Goal: Task Accomplishment & Management: Complete application form

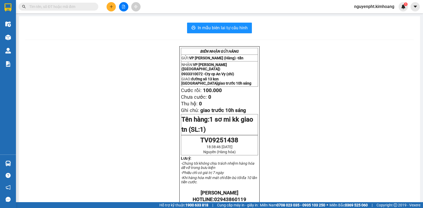
click at [54, 6] on input "text" at bounding box center [60, 7] width 63 height 6
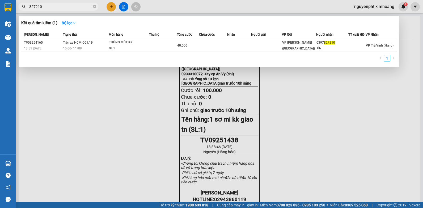
type input "827210"
click at [114, 4] on div at bounding box center [211, 104] width 423 height 208
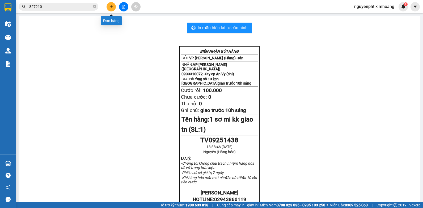
click at [112, 7] on icon "plus" at bounding box center [112, 7] width 4 height 4
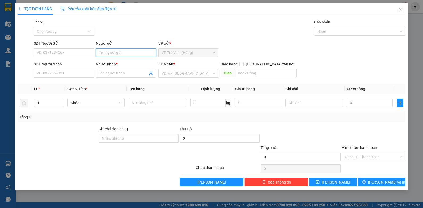
click at [104, 52] on input "Người gửi" at bounding box center [126, 52] width 60 height 9
type input "tú"
type input "0374584182"
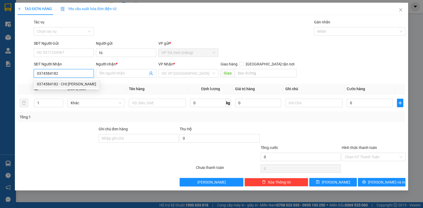
click at [79, 86] on div "0374584182 - CHỊ NGUYỆT" at bounding box center [66, 84] width 59 height 6
type input "CHỊ NGUYỆT"
type input "30.000"
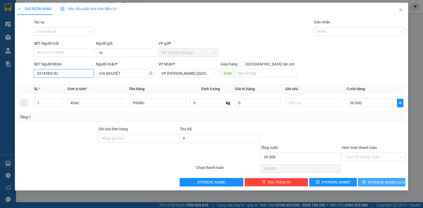
type input "0374584182"
click at [386, 182] on span "Lưu và In" at bounding box center [386, 182] width 37 height 6
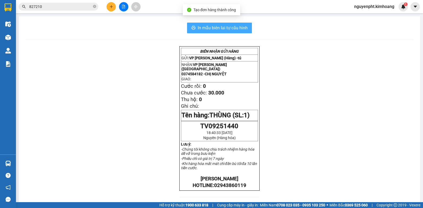
click at [226, 31] on span "In mẫu biên lai tự cấu hình" at bounding box center [223, 27] width 50 height 7
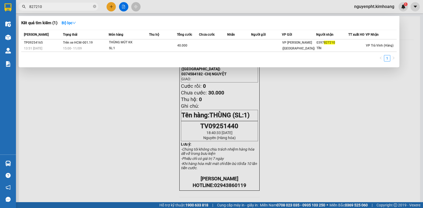
click at [51, 7] on input "827210" at bounding box center [60, 7] width 63 height 6
click at [114, 5] on div at bounding box center [211, 104] width 423 height 208
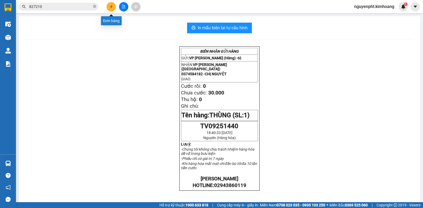
click at [112, 6] on icon "plus" at bounding box center [112, 7] width 4 height 4
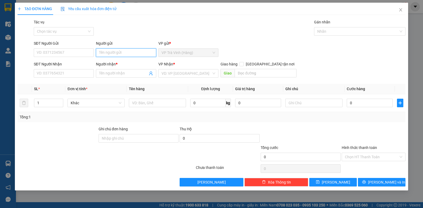
click at [103, 53] on input "Người gửi" at bounding box center [126, 52] width 60 height 9
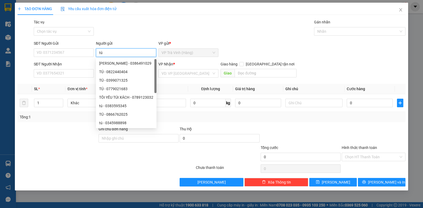
type input "tú"
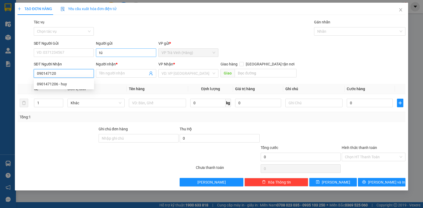
type input "0901471206"
click at [67, 87] on div "0901471206 - huy" at bounding box center [64, 84] width 60 height 9
type input "huy"
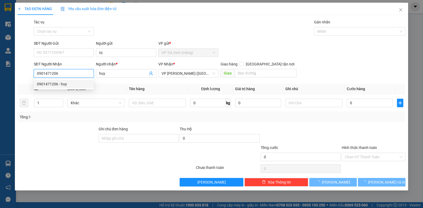
type input "30.000"
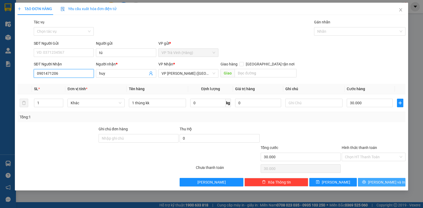
type input "0901471206"
click at [381, 183] on span "Lưu và In" at bounding box center [386, 182] width 37 height 6
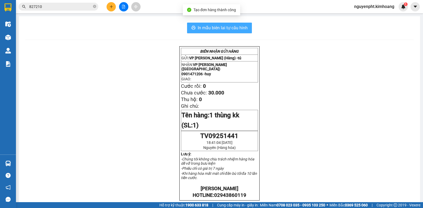
click at [209, 26] on span "In mẫu biên lai tự cấu hình" at bounding box center [223, 27] width 50 height 7
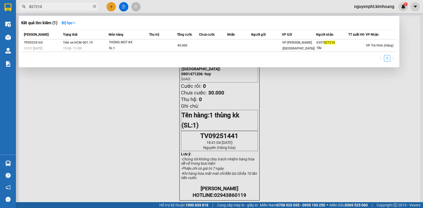
drag, startPoint x: 64, startPoint y: 10, endPoint x: 8, endPoint y: 20, distance: 57.2
click at [0, 20] on html "Kết quả tìm kiếm ( 1 ) Bộ lọc Mã ĐH Trạng thái Món hàng Thu hộ Tổng cước Chưa c…" at bounding box center [211, 104] width 423 height 208
click at [56, 6] on input "827210" at bounding box center [60, 7] width 63 height 6
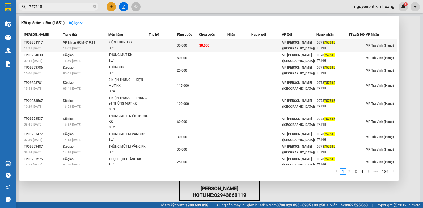
type input "757515"
click at [118, 45] on div "KIỆN THÙNG KK" at bounding box center [129, 43] width 40 height 6
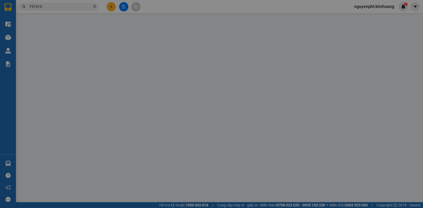
type input "0978757515"
type input "TRINH"
type input "30.000"
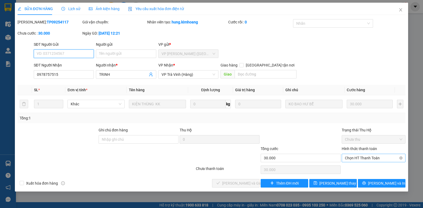
click at [362, 158] on span "Chọn HT Thanh Toán" at bounding box center [373, 158] width 57 height 8
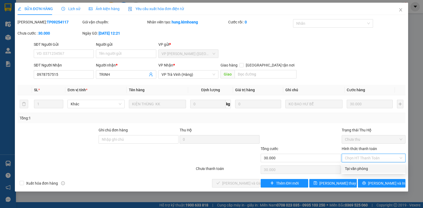
click at [360, 171] on div "Tại văn phòng" at bounding box center [373, 169] width 57 height 6
type input "0"
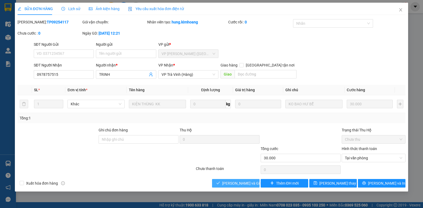
click at [240, 187] on button "Lưu và Giao hàng" at bounding box center [236, 183] width 48 height 9
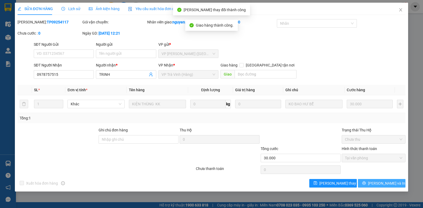
click at [384, 182] on span "Lưu và In" at bounding box center [386, 183] width 37 height 6
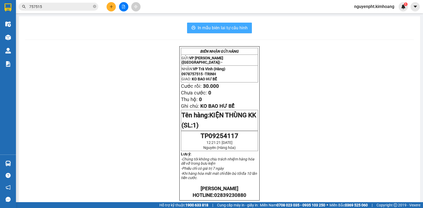
drag, startPoint x: 246, startPoint y: 30, endPoint x: 273, endPoint y: 58, distance: 38.7
click at [273, 58] on div "In mẫu biên lai tự cấu hình BIÊN NHẬN GỬI HÀNG GỬI: VP Trần Phú (Hàng) - NHẬN: …" at bounding box center [219, 184] width 401 height 337
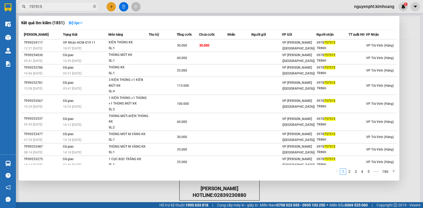
drag, startPoint x: 54, startPoint y: 6, endPoint x: 10, endPoint y: 9, distance: 44.2
click at [13, 10] on section "Kết quả tìm kiếm ( 1851 ) Bộ lọc Mã ĐH Trạng thái Món hàng Thu hộ Tổng cước Chư…" at bounding box center [211, 104] width 423 height 208
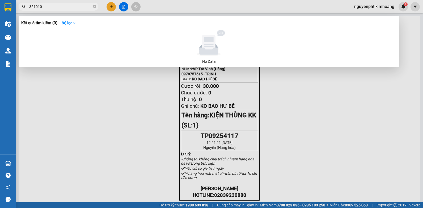
click at [49, 6] on input "351010" at bounding box center [60, 7] width 63 height 6
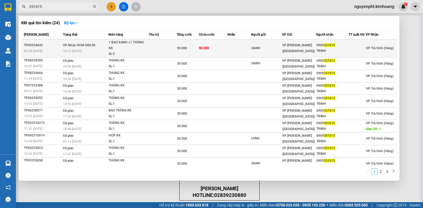
type input "351015"
click at [129, 48] on div "1 BAO XANH +1 THÙNG KK" at bounding box center [129, 45] width 40 height 11
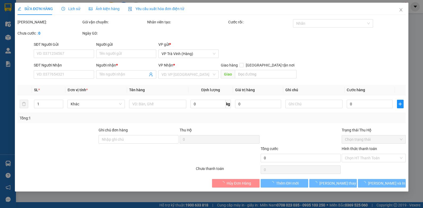
type input "OANH"
type input "0909351015"
type input "TRINH"
type input "90.000"
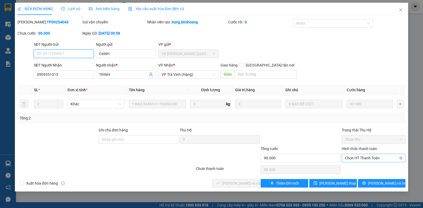
click at [355, 161] on span "Chọn HT Thanh Toán" at bounding box center [373, 158] width 57 height 8
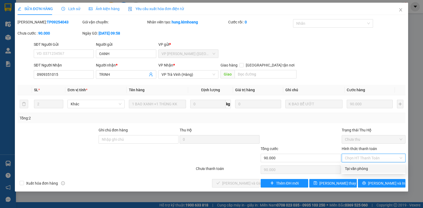
click at [358, 171] on div "Tại văn phòng" at bounding box center [373, 169] width 57 height 6
type input "0"
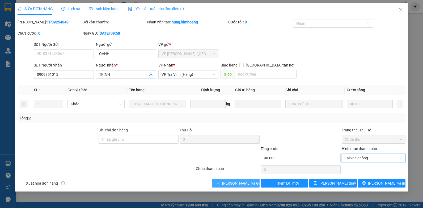
click at [243, 182] on span "Lưu và Giao hàng" at bounding box center [247, 183] width 51 height 6
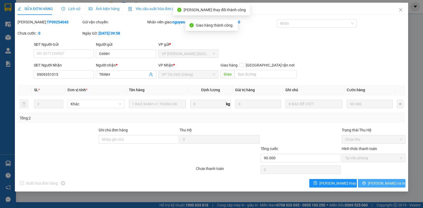
click at [383, 185] on span "Lưu và In" at bounding box center [386, 183] width 37 height 6
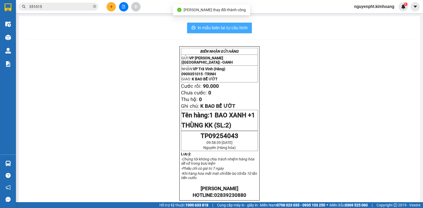
click at [243, 29] on span "In mẫu biên lai tự cấu hình" at bounding box center [223, 27] width 50 height 7
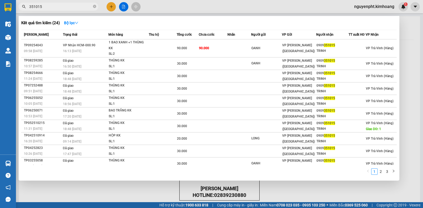
click at [42, 5] on input "351015" at bounding box center [60, 7] width 63 height 6
click at [51, 5] on input "351015" at bounding box center [60, 7] width 63 height 6
drag, startPoint x: 48, startPoint y: 6, endPoint x: -1, endPoint y: 6, distance: 49.2
click at [0, 6] on html "Kết quả tìm kiếm ( 24 ) Bộ lọc Mã ĐH Trạng thái Món hàng Thu hộ Tổng cước Chưa …" at bounding box center [211, 104] width 423 height 208
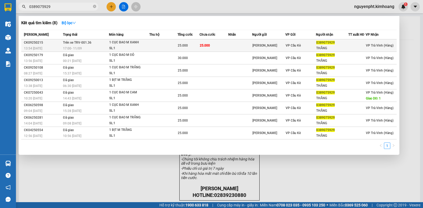
type input "0389075929"
click at [122, 45] on div "1 CỤC BAO M XANH" at bounding box center [129, 43] width 40 height 6
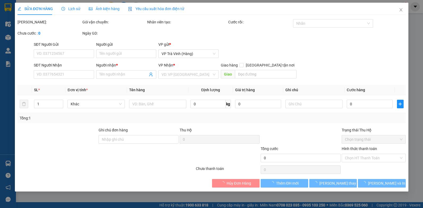
type input "KIM"
type input "0389075929"
type input "THẮNG"
type input "25.000"
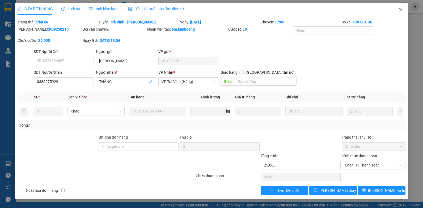
drag, startPoint x: 401, startPoint y: 10, endPoint x: 397, endPoint y: 9, distance: 3.5
click at [400, 10] on icon "close" at bounding box center [401, 9] width 3 height 3
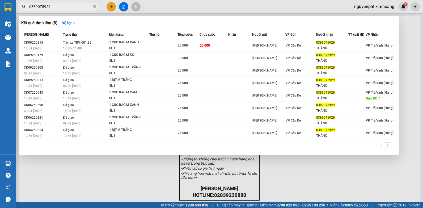
click at [57, 7] on input "0389075929" at bounding box center [60, 7] width 63 height 6
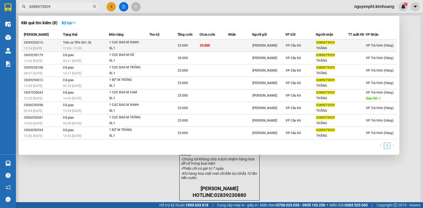
click at [142, 46] on div "SL: 1" at bounding box center [129, 48] width 40 height 6
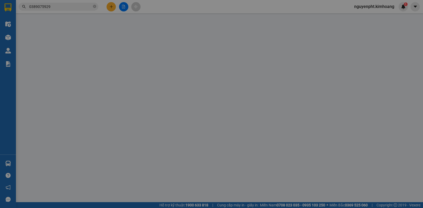
type input "KIM"
type input "0389075929"
type input "THẮNG"
type input "25.000"
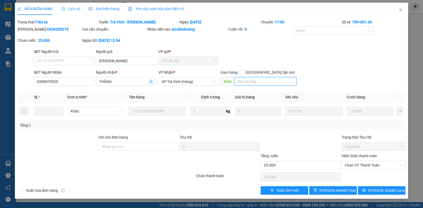
click at [248, 84] on input "text" at bounding box center [266, 81] width 62 height 9
type input "1"
click at [339, 193] on span "Lưu thay đổi" at bounding box center [341, 190] width 43 height 6
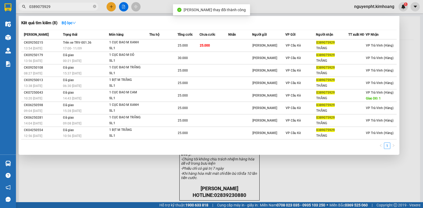
click at [68, 10] on span "0389075929" at bounding box center [59, 7] width 80 height 8
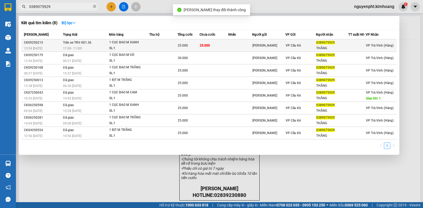
click at [150, 49] on td at bounding box center [163, 45] width 28 height 12
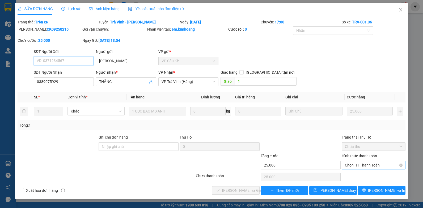
click at [354, 168] on div "Chọn HT Thanh Toán" at bounding box center [374, 165] width 64 height 9
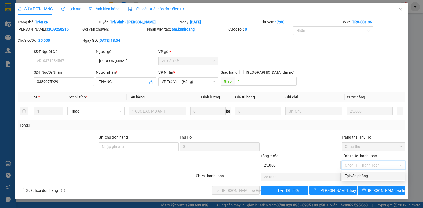
click at [357, 177] on div "Tại văn phòng" at bounding box center [373, 176] width 57 height 6
type input "0"
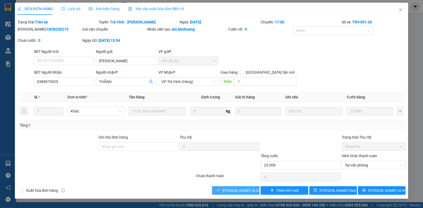
click at [240, 192] on span "Lưu và Giao hàng" at bounding box center [247, 190] width 51 height 6
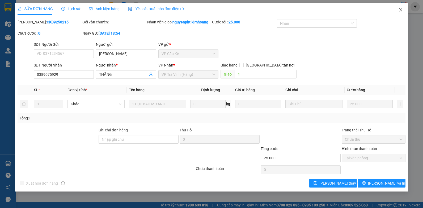
click at [401, 10] on icon "close" at bounding box center [401, 10] width 4 height 4
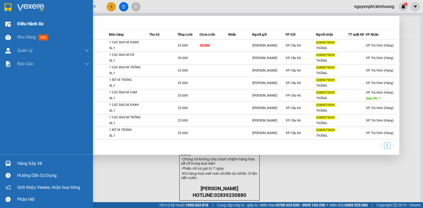
drag, startPoint x: 53, startPoint y: 6, endPoint x: 0, endPoint y: 19, distance: 54.5
click at [0, 21] on html "Kết quả tìm kiếm ( 8 ) Bộ lọc Mã ĐH Trạng thái Món hàng Thu hộ Tổng cước Chưa c…" at bounding box center [211, 104] width 423 height 208
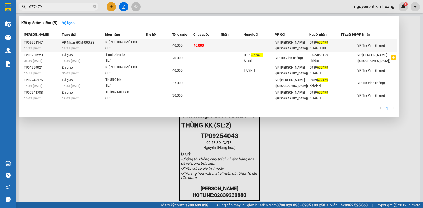
type input "677479"
click at [145, 46] on div "SL: 1" at bounding box center [126, 48] width 40 height 6
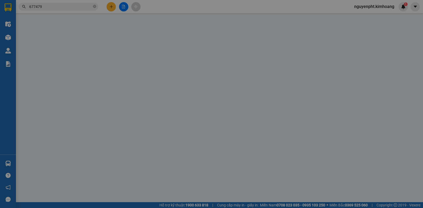
type input "0989677479"
type input "KHÁNH DO"
type input "40.000"
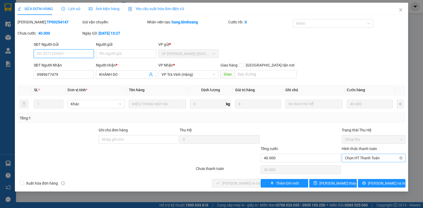
drag, startPoint x: 364, startPoint y: 159, endPoint x: 363, endPoint y: 163, distance: 4.4
click at [364, 159] on span "Chọn HT Thanh Toán" at bounding box center [373, 158] width 57 height 8
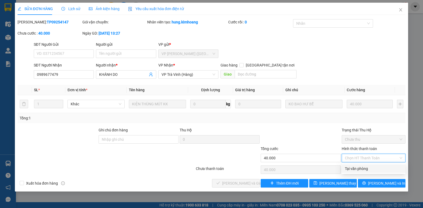
click at [360, 168] on div "Tại văn phòng" at bounding box center [373, 169] width 57 height 6
type input "0"
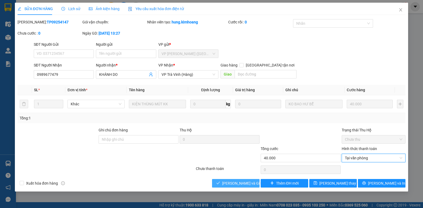
click at [236, 182] on span "Lưu và Giao hàng" at bounding box center [247, 183] width 51 height 6
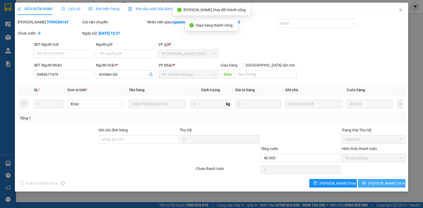
click at [368, 183] on button "Lưu và In" at bounding box center [382, 183] width 48 height 9
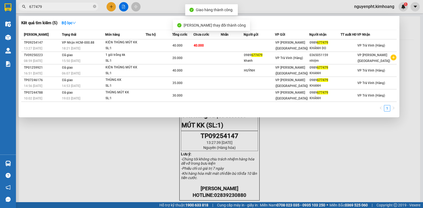
click at [67, 7] on input "677479" at bounding box center [60, 7] width 63 height 6
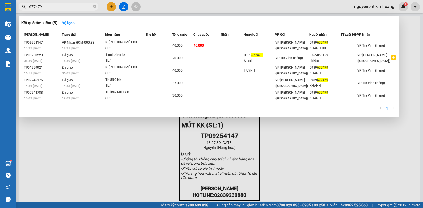
drag, startPoint x: 55, startPoint y: 9, endPoint x: 0, endPoint y: 15, distance: 55.4
click at [0, 15] on html "Kết quả tìm kiếm ( 5 ) Bộ lọc Mã ĐH Trạng thái Món hàng Thu hộ Tổng cước Chưa c…" at bounding box center [211, 104] width 423 height 208
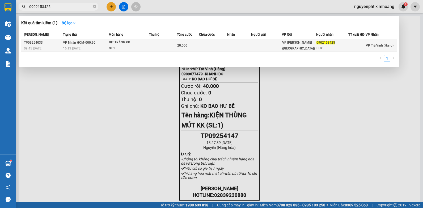
type input "0902153425"
click at [53, 46] on div "09:45 - 11/09" at bounding box center [42, 48] width 37 height 6
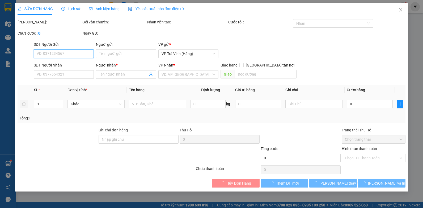
type input "0902153425"
type input "DUY"
type input "20.000"
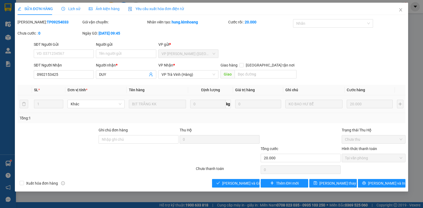
click at [242, 188] on div "SỬA ĐƠN HÀNG Lịch sử Ảnh kiện hàng Yêu cầu xuất hóa đơn điện tử Total Paid Fee …" at bounding box center [212, 97] width 394 height 189
click at [242, 185] on span "Lưu và Giao hàng" at bounding box center [247, 183] width 51 height 6
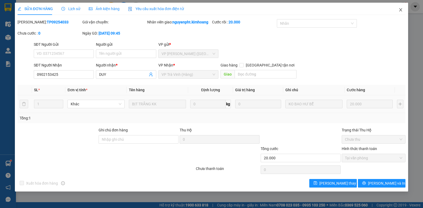
click at [400, 9] on icon "close" at bounding box center [401, 10] width 4 height 4
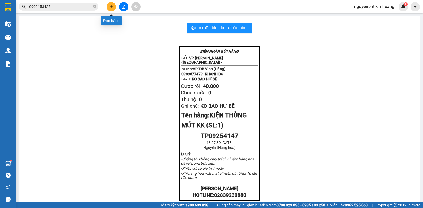
click at [111, 9] on button at bounding box center [111, 6] width 9 height 9
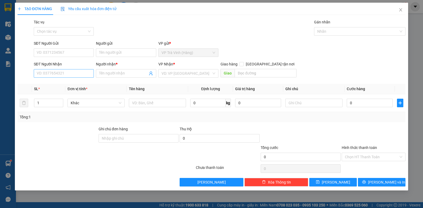
click at [50, 68] on div "SĐT Người Nhận" at bounding box center [64, 65] width 60 height 8
click at [51, 71] on input "SĐT Người Nhận" at bounding box center [64, 73] width 60 height 9
type input "0909126177"
click at [68, 86] on div "0909126177 - tiên" at bounding box center [64, 84] width 54 height 6
type input "tiên"
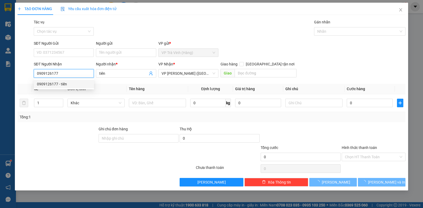
type input "150.000"
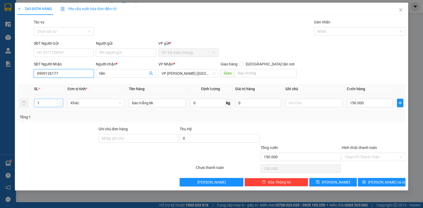
type input "0909126177"
type input "2"
click at [61, 101] on icon "up" at bounding box center [61, 102] width 2 height 2
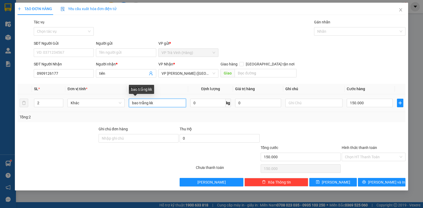
drag, startPoint x: 164, startPoint y: 103, endPoint x: 11, endPoint y: 122, distance: 153.8
click at [20, 121] on div "SL * Đơn vị tính * Tên hàng Định lượng Giá trị hàng Ghi chú Cước hàng 2 Khác ba…" at bounding box center [212, 103] width 388 height 38
type input "2 thùng kk"
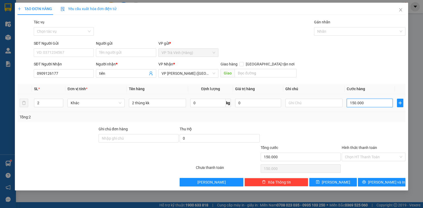
click at [363, 103] on input "150.000" at bounding box center [370, 103] width 46 height 9
type input "6"
type input "60"
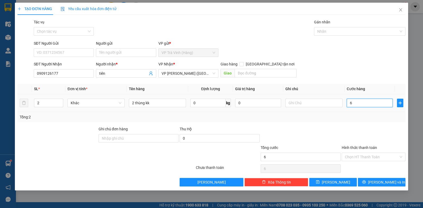
type input "60"
type input "60.000"
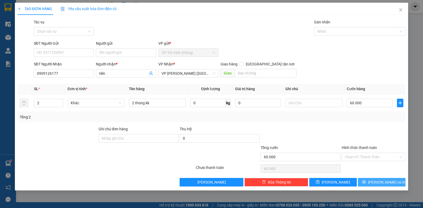
click at [380, 181] on span "Lưu và In" at bounding box center [386, 182] width 37 height 6
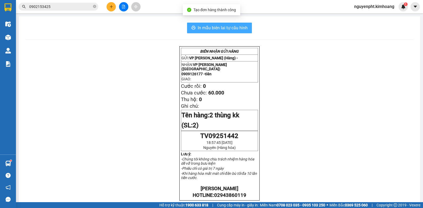
click at [225, 29] on span "In mẫu biên lai tự cấu hình" at bounding box center [223, 27] width 50 height 7
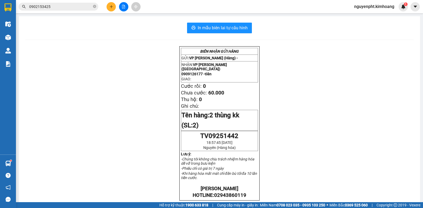
click at [372, 6] on span "nguyenpht.kimhoang" at bounding box center [374, 6] width 49 height 7
click at [369, 18] on span "Đăng xuất" at bounding box center [376, 17] width 38 height 6
